Goal: Information Seeking & Learning: Learn about a topic

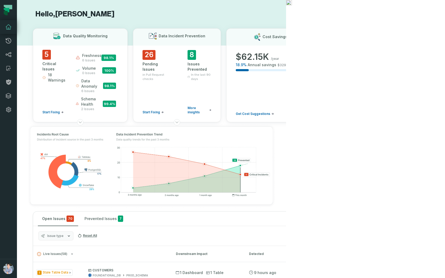
click at [28, 146] on img at bounding box center [151, 166] width 259 height 94
click at [9, 57] on icon at bounding box center [8, 54] width 6 height 6
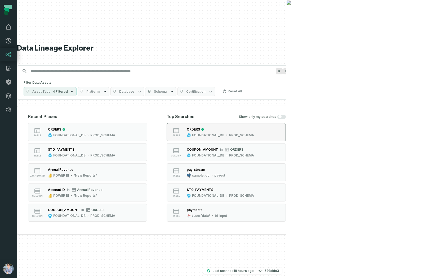
click at [200, 131] on div "ORDERS" at bounding box center [193, 129] width 13 height 4
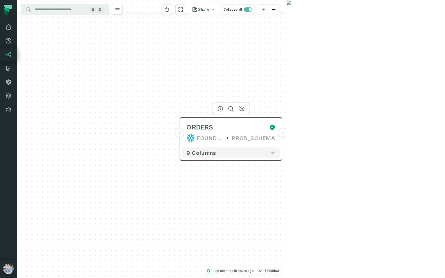
click at [181, 134] on button "+" at bounding box center [180, 133] width 10 height 10
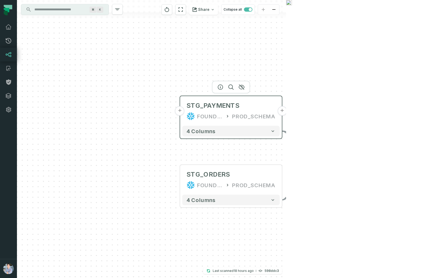
click at [179, 111] on button "+" at bounding box center [180, 111] width 10 height 10
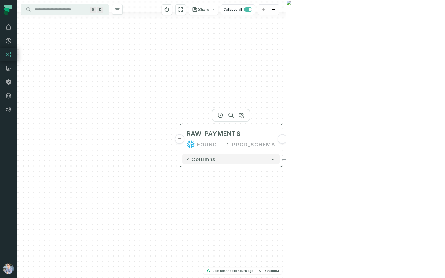
click at [181, 141] on button "+" at bounding box center [180, 139] width 10 height 10
click at [181, 140] on button "+" at bounding box center [180, 139] width 10 height 10
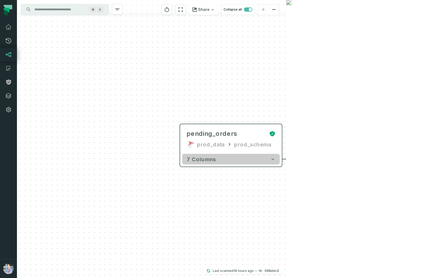
click at [262, 159] on button "7 columns" at bounding box center [231, 159] width 98 height 11
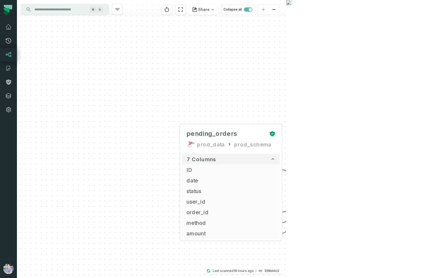
click at [376, 198] on button "4 columns" at bounding box center [360, 196] width 98 height 11
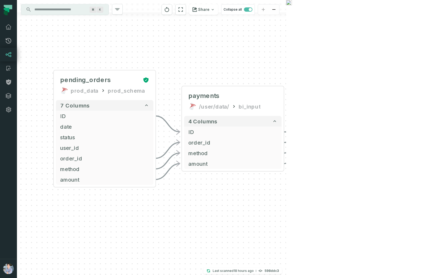
drag, startPoint x: 432, startPoint y: 159, endPoint x: 258, endPoint y: 64, distance: 197.3
click at [258, 64] on div "+ pending_orders prod_data prod_schema + 7 columns + ID + + date + + status + +…" at bounding box center [151, 139] width 269 height 278
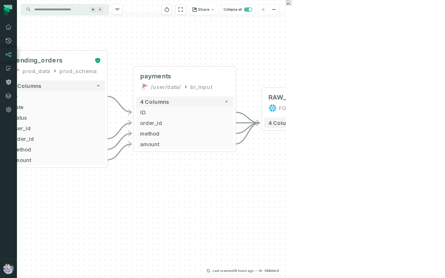
drag, startPoint x: 362, startPoint y: 144, endPoint x: 343, endPoint y: 134, distance: 21.5
click at [286, 134] on div "+ pending_orders prod_data prod_schema + 7 columns + ID + + date + + status + +…" at bounding box center [151, 139] width 269 height 278
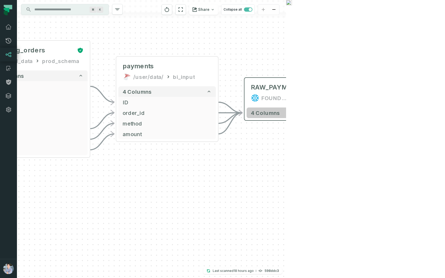
click at [324, 113] on button "4 columns" at bounding box center [296, 113] width 98 height 11
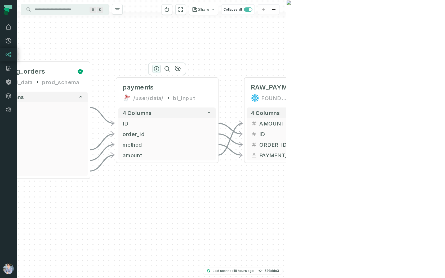
click at [159, 69] on icon "button" at bounding box center [156, 69] width 6 height 6
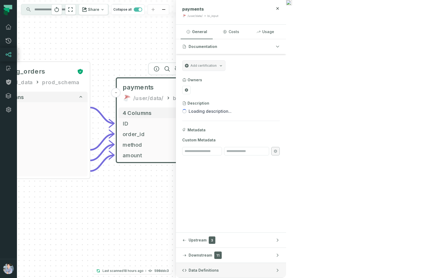
click at [286, 250] on button "Data Definitions" at bounding box center [231, 270] width 110 height 15
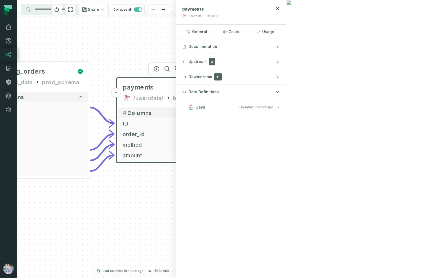
click at [280, 105] on button "Java Updated 10/6/2025, 1:02:32 AM" at bounding box center [231, 107] width 98 height 7
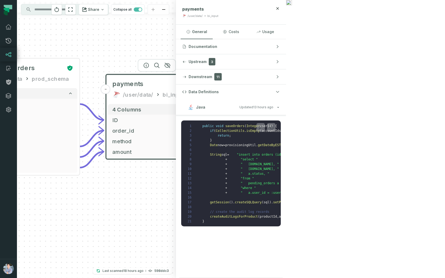
drag, startPoint x: 277, startPoint y: 202, endPoint x: 219, endPoint y: 183, distance: 60.9
click at [176, 183] on div "+ pending_orders prod_data prod_schema + 7 columns + ID + + date + + status + +…" at bounding box center [96, 139] width 159 height 278
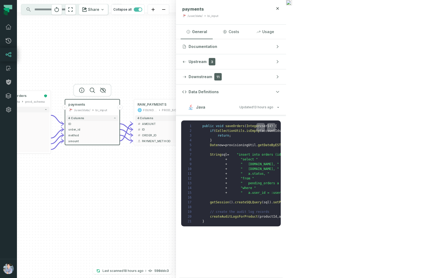
drag, startPoint x: 240, startPoint y: 198, endPoint x: 101, endPoint y: 165, distance: 142.7
click at [101, 165] on div "+ pending_orders prod_data prod_schema + 7 columns + ID + + date + + status + +…" at bounding box center [96, 139] width 159 height 278
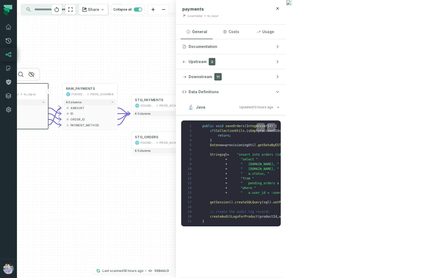
click at [254, 122] on button "+" at bounding box center [255, 121] width 5 height 5
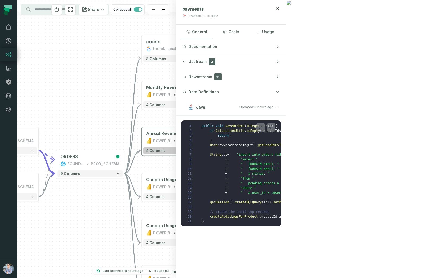
click at [191, 148] on button "4 columns" at bounding box center [175, 150] width 65 height 7
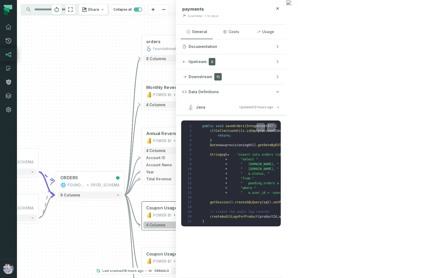
click at [184, 223] on button "4 columns" at bounding box center [175, 225] width 65 height 7
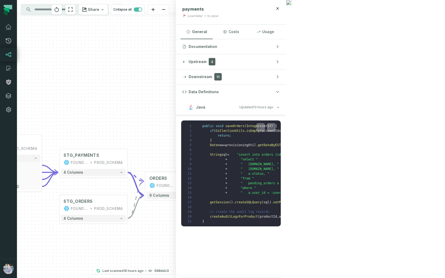
drag, startPoint x: 88, startPoint y: 221, endPoint x: 194, endPoint y: 214, distance: 106.2
click at [176, 214] on div "+ orders foundational view + 8 columns + Monthly Revenue POWER BI /Sales/Report…" at bounding box center [96, 139] width 159 height 278
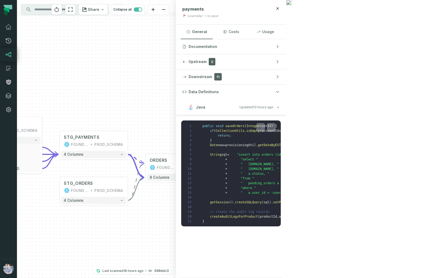
drag, startPoint x: 194, startPoint y: 214, endPoint x: 176, endPoint y: 195, distance: 25.7
click at [176, 195] on div "+ orders foundational view + 8 columns + Monthly Revenue POWER BI /Sales/Report…" at bounding box center [96, 139] width 159 height 278
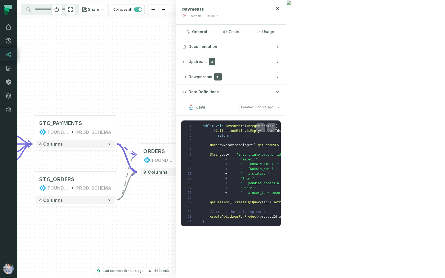
drag, startPoint x: 148, startPoint y: 212, endPoint x: 272, endPoint y: 212, distance: 124.0
click at [176, 212] on div "+ orders foundational view + 8 columns + Monthly Revenue POWER BI /Sales/Report…" at bounding box center [96, 139] width 159 height 278
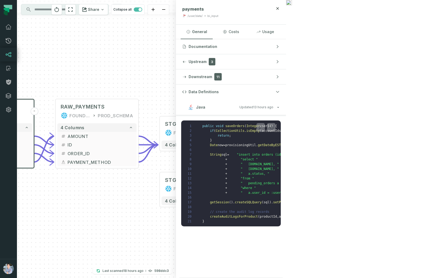
drag, startPoint x: 122, startPoint y: 201, endPoint x: 264, endPoint y: 222, distance: 142.7
click at [176, 222] on div "+ orders foundational view + 8 columns + Monthly Revenue POWER BI /Sales/Report…" at bounding box center [96, 139] width 159 height 278
